Goal: Information Seeking & Learning: Learn about a topic

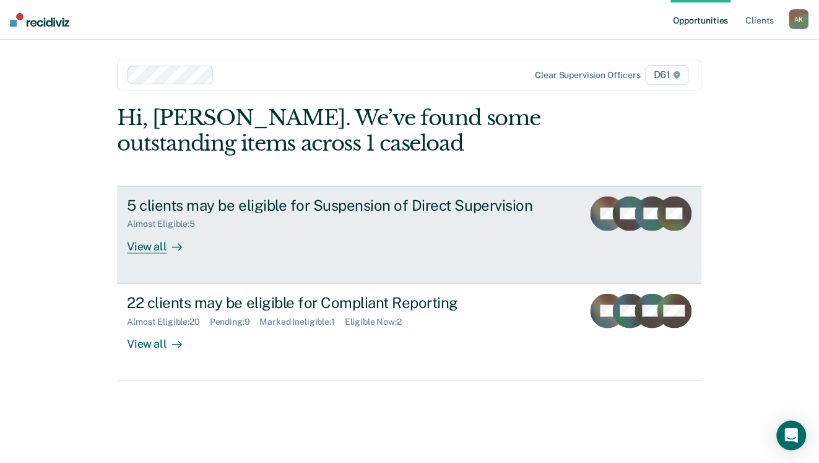
click at [158, 243] on div "View all" at bounding box center [161, 241] width 69 height 24
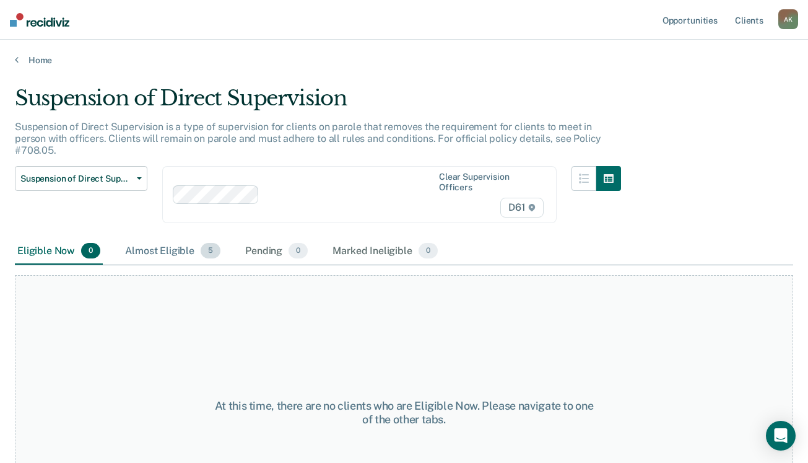
click at [186, 238] on div "Almost Eligible 5" at bounding box center [173, 251] width 100 height 27
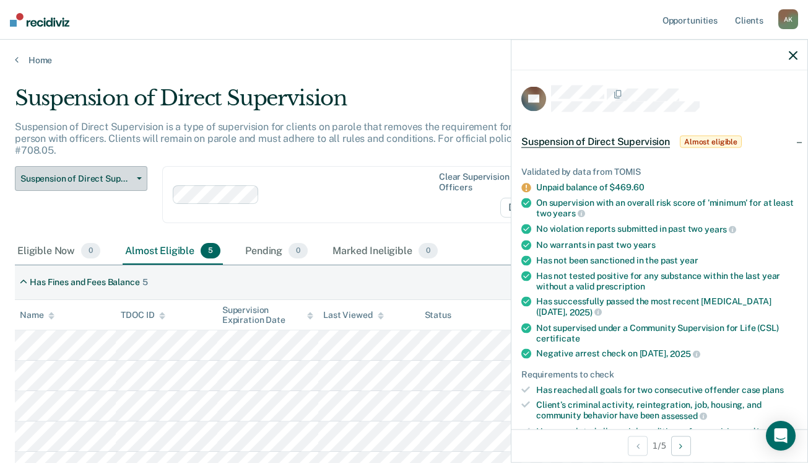
click at [63, 173] on span "Suspension of Direct Supervision" at bounding box center [75, 178] width 111 height 11
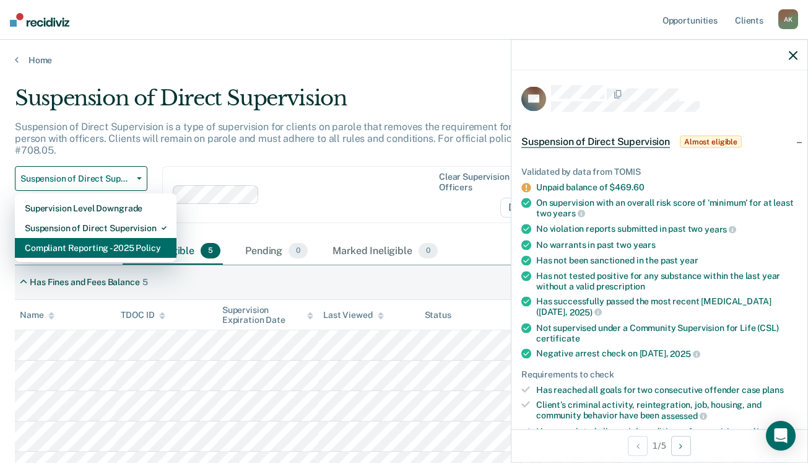
click at [122, 238] on div "Compliant Reporting - 2025 Policy" at bounding box center [96, 248] width 142 height 20
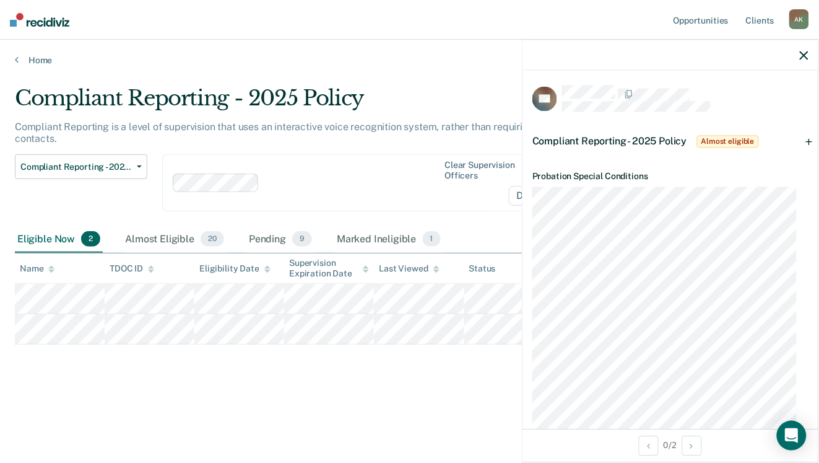
click at [314, 393] on div "Compliant Reporting - 2025 Policy Compliant Reporting is a level of supervision…" at bounding box center [409, 247] width 789 height 324
click at [806, 56] on icon "button" at bounding box center [804, 55] width 9 height 9
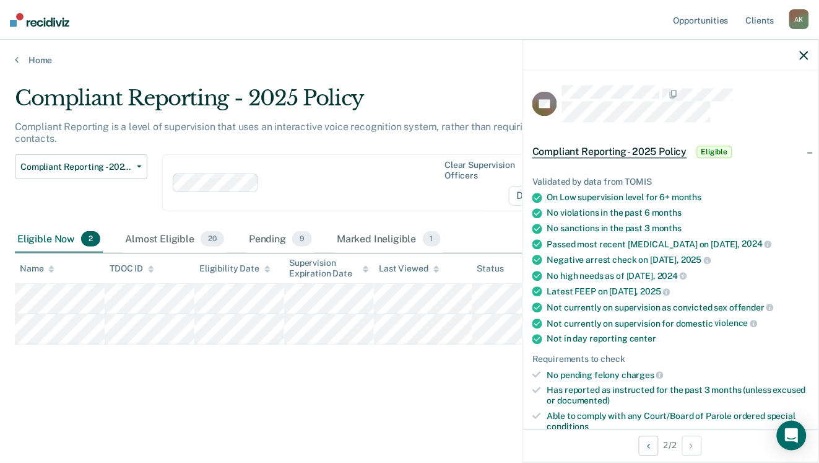
click at [435, 393] on div "Compliant Reporting - 2025 Policy Compliant Reporting is a level of supervision…" at bounding box center [409, 247] width 789 height 324
